Goal: Task Accomplishment & Management: Manage account settings

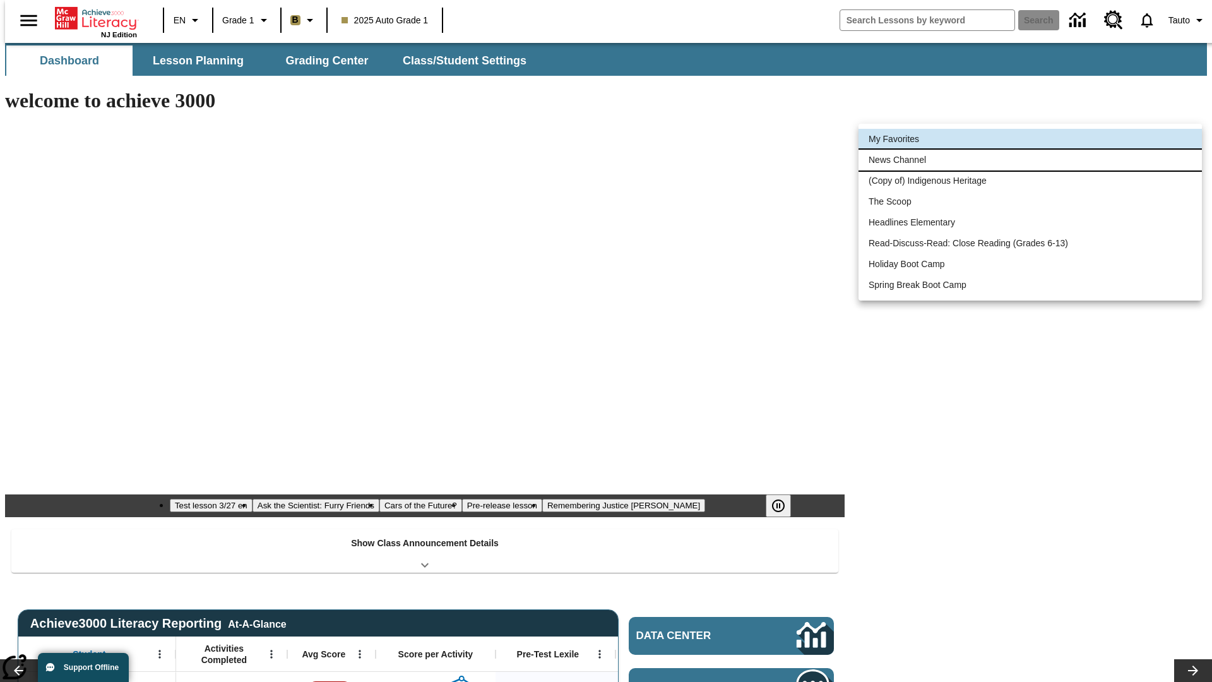
click at [1030, 160] on li "News Channel" at bounding box center [1029, 160] width 343 height 21
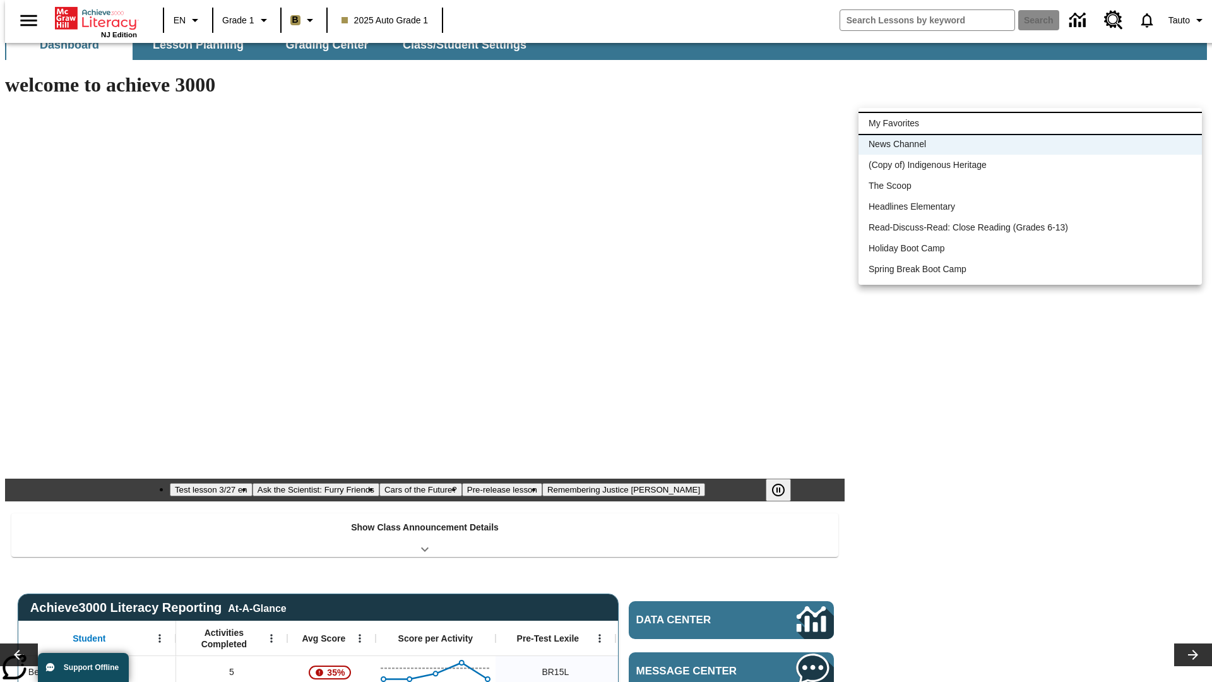
click at [1030, 123] on li "My Favorites" at bounding box center [1029, 123] width 343 height 21
type input "-1"
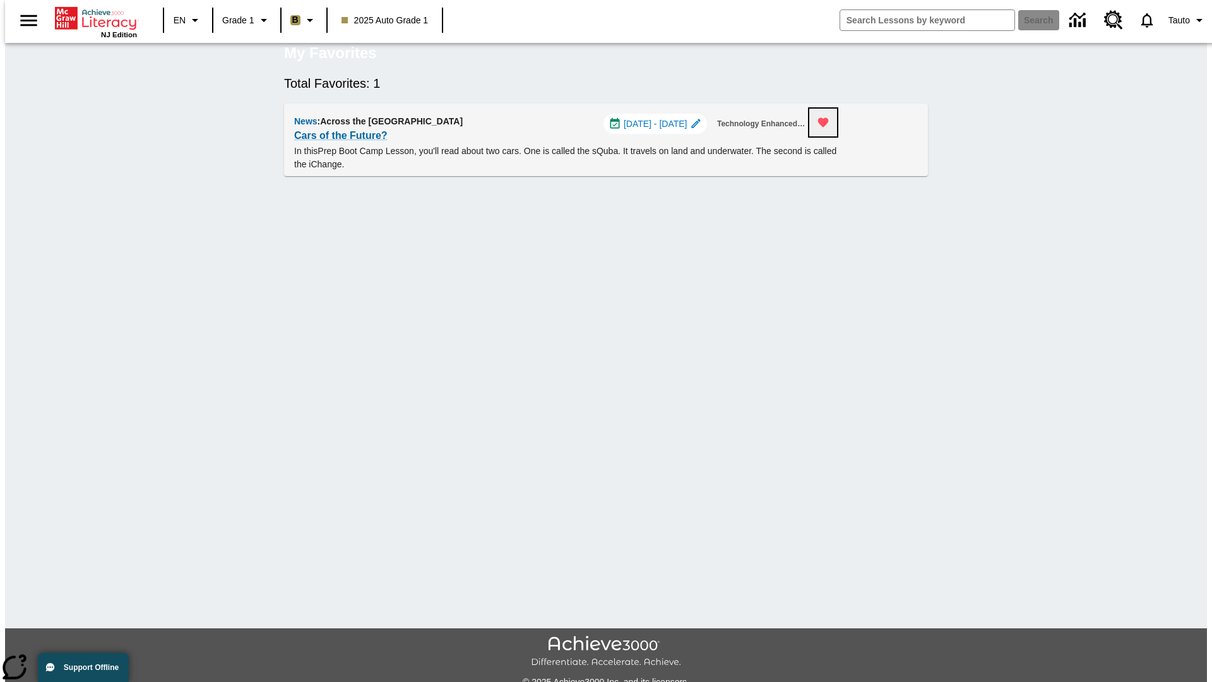
click at [829, 127] on icon "Remove from Favorites" at bounding box center [823, 122] width 11 height 9
